Goal: Book appointment/travel/reservation

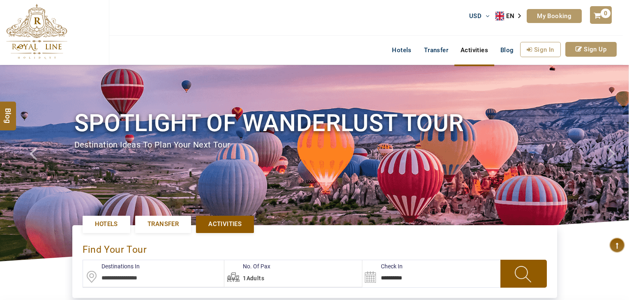
scroll to position [205, 0]
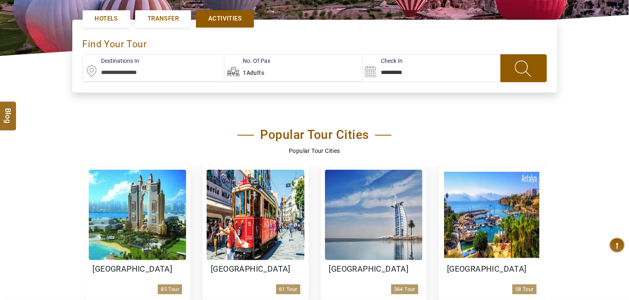
type input "**********"
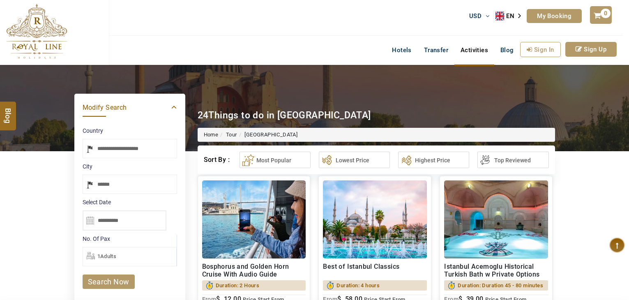
select select "*****"
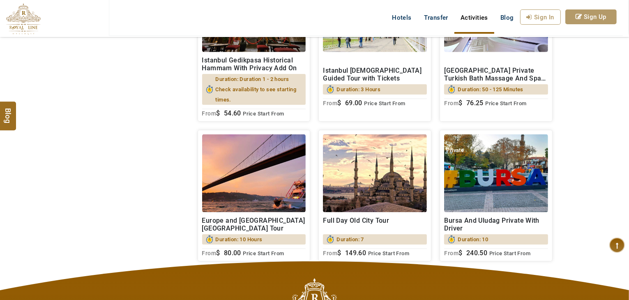
scroll to position [1109, 0]
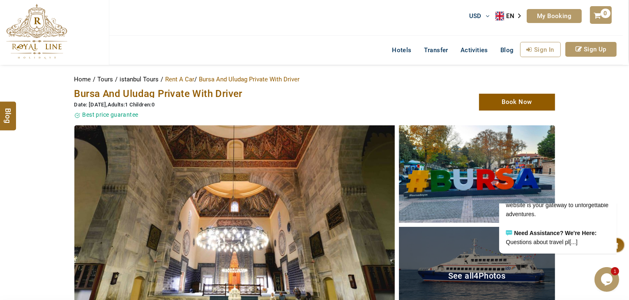
click at [192, 91] on span "Bursa And Uludag Private With Driver" at bounding box center [158, 93] width 168 height 11
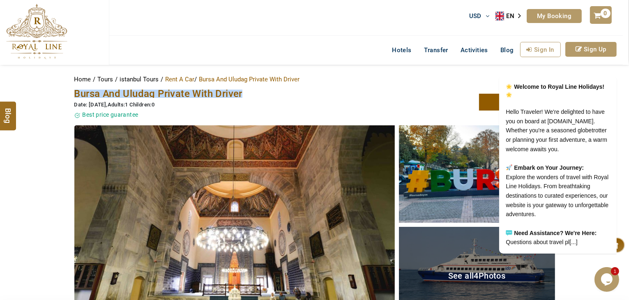
click at [192, 91] on span "Bursa And Uludag Private With Driver" at bounding box center [158, 93] width 168 height 11
copy span "Bursa And Uludag Private With Driver"
click at [227, 92] on span "Bursa And Uludag Private With Driver" at bounding box center [158, 93] width 168 height 11
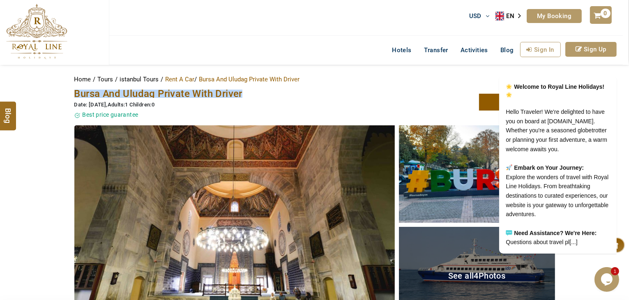
click at [191, 103] on div "Date: [DATE] , Adults:1 Children:0" at bounding box center [232, 105] width 316 height 8
click at [186, 93] on span "Bursa And Uludag Private With Driver" at bounding box center [158, 93] width 168 height 11
copy span "Bursa And Uludag Private With Driver"
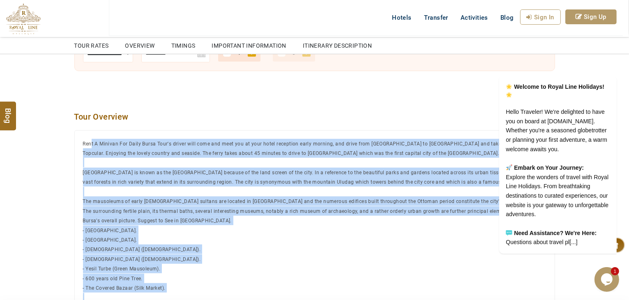
scroll to position [534, 0]
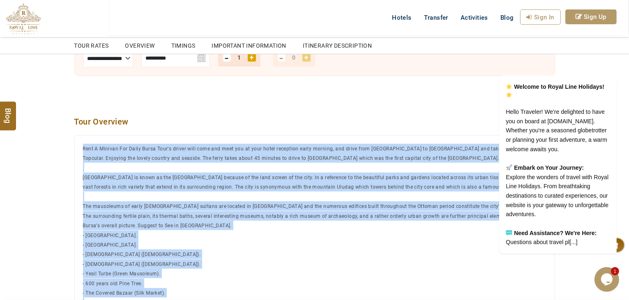
drag, startPoint x: 156, startPoint y: 191, endPoint x: 82, endPoint y: 150, distance: 84.9
click at [82, 150] on div "Bursa And Uludag Private With Driver Rent A Minivan For Daily Bursa Tour's driv…" at bounding box center [314, 305] width 480 height 340
copy div "Rent A Minivan For Daily Bursa Tour's driver will come and meet you at your hot…"
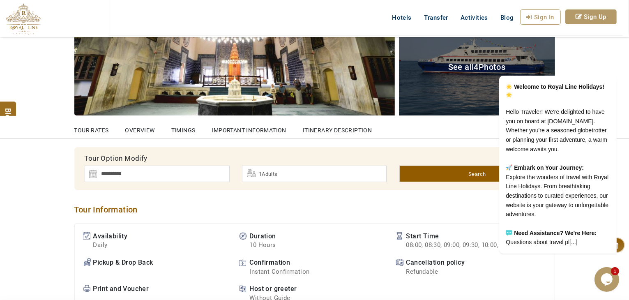
scroll to position [205, 0]
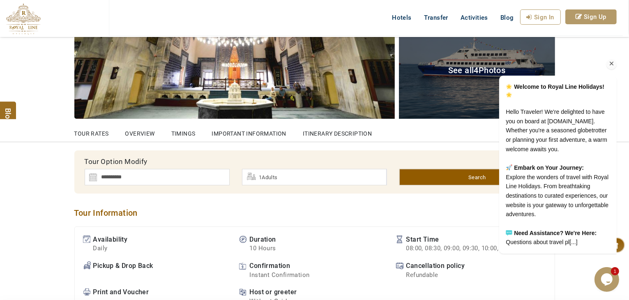
drag, startPoint x: 610, startPoint y: 53, endPoint x: 1080, endPoint y: 59, distance: 469.8
click at [610, 60] on icon "Chat attention grabber" at bounding box center [610, 63] width 7 height 7
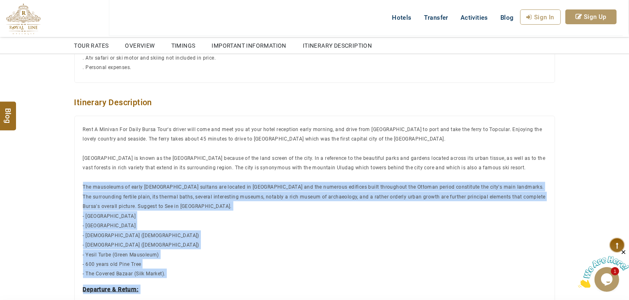
scroll to position [1232, 0]
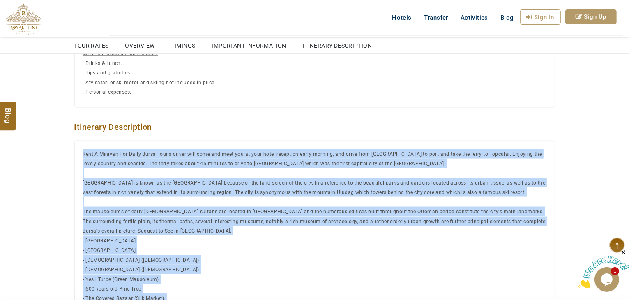
drag, startPoint x: 145, startPoint y: 208, endPoint x: 64, endPoint y: 156, distance: 95.7
copy ul "Rent A Minivan For Daily Bursa Tour's driver will come and meet you at your hot…"
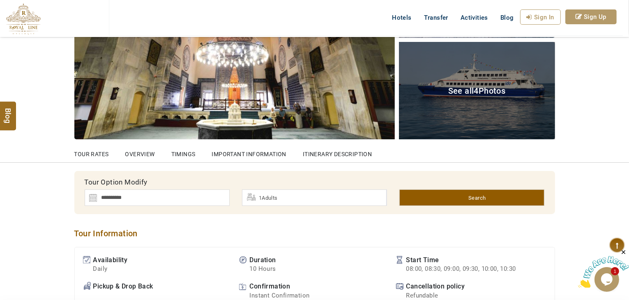
scroll to position [82, 0]
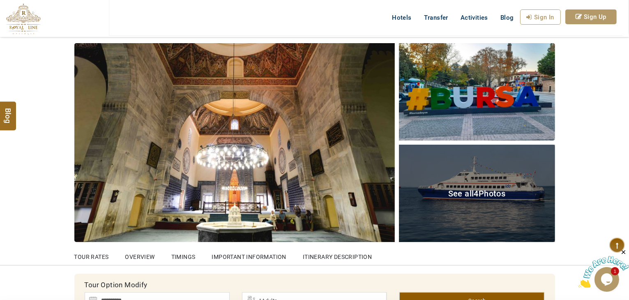
click at [326, 125] on img at bounding box center [234, 142] width 320 height 199
click at [459, 193] on span "See all 4 Photos" at bounding box center [476, 193] width 57 height 10
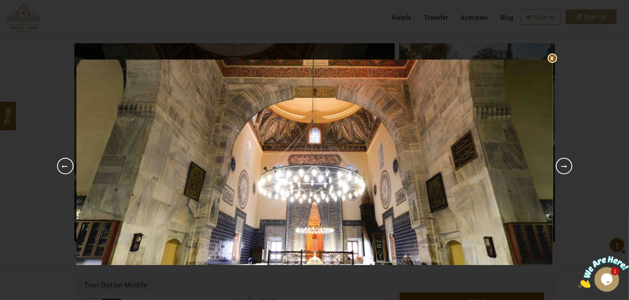
click at [565, 165] on link "Next" at bounding box center [564, 166] width 16 height 16
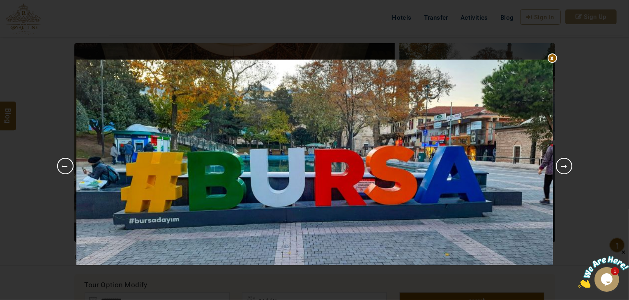
click at [565, 165] on link "Next" at bounding box center [564, 166] width 16 height 16
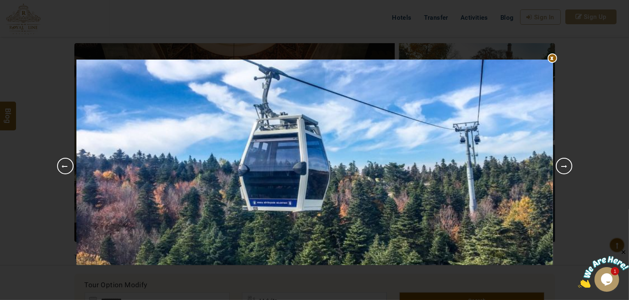
click at [550, 60] on div at bounding box center [314, 60] width 476 height 0
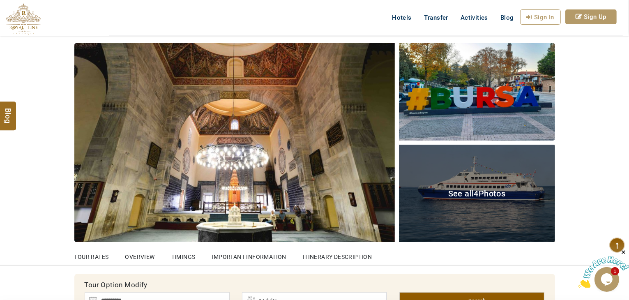
scroll to position [0, 0]
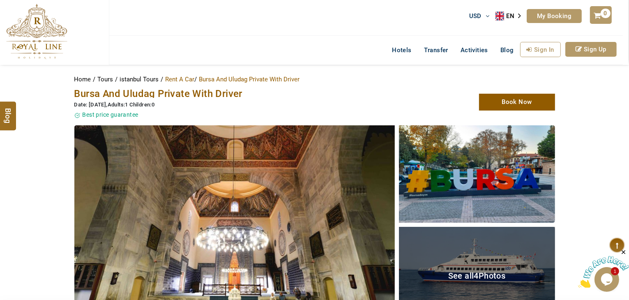
click at [195, 94] on span "Bursa And Uludag Private With Driver" at bounding box center [158, 93] width 168 height 11
copy span "Bursa And Uludag Private With Driver"
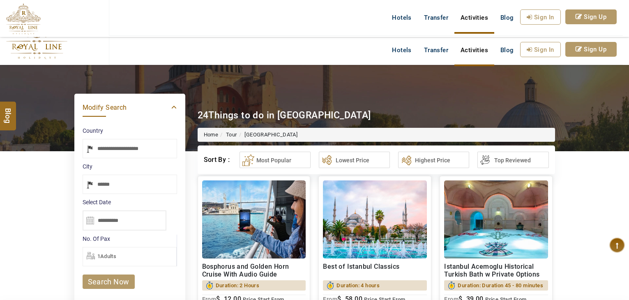
select select "*****"
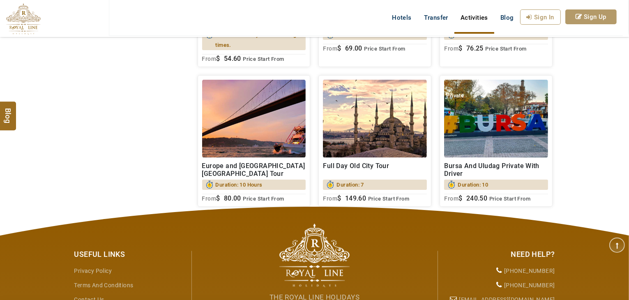
scroll to position [1109, 0]
